Goal: Task Accomplishment & Management: Manage account settings

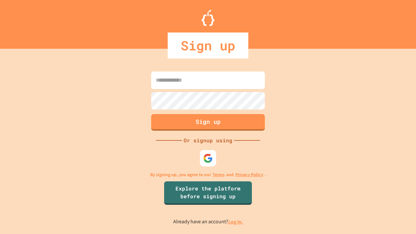
click at [236, 222] on link "Log in." at bounding box center [235, 221] width 15 height 7
